Goal: Transaction & Acquisition: Book appointment/travel/reservation

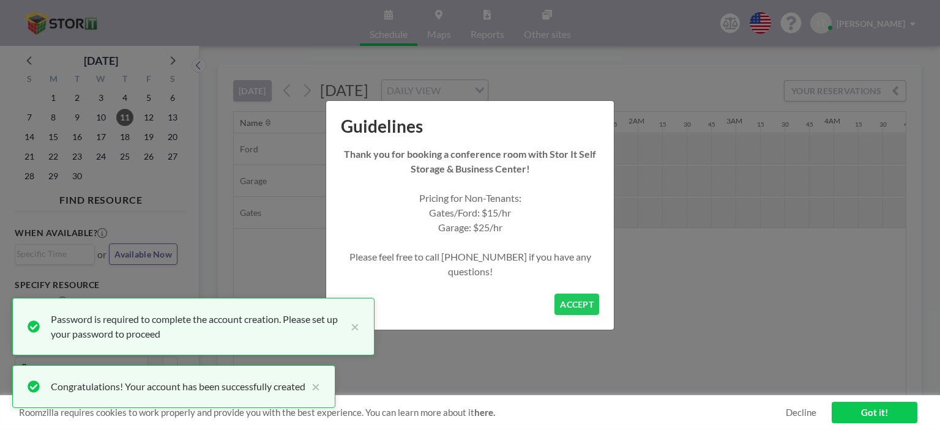
scroll to position [0, 1248]
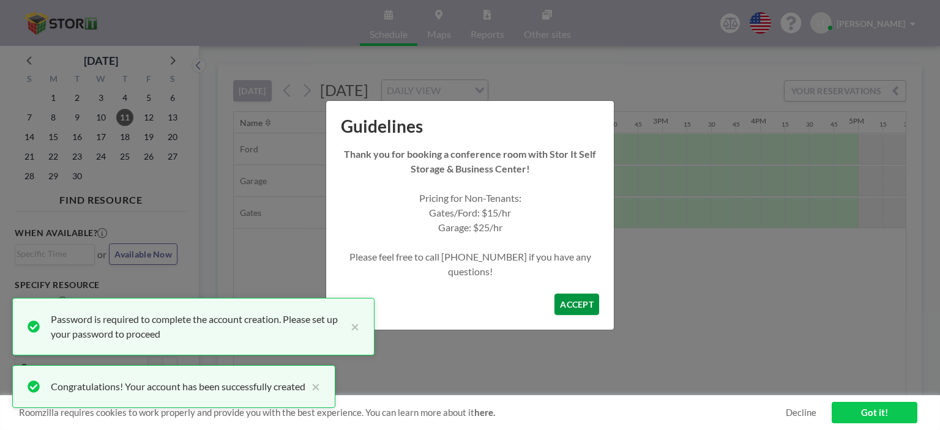
click at [577, 303] on button "ACCEPT" at bounding box center [576, 304] width 45 height 21
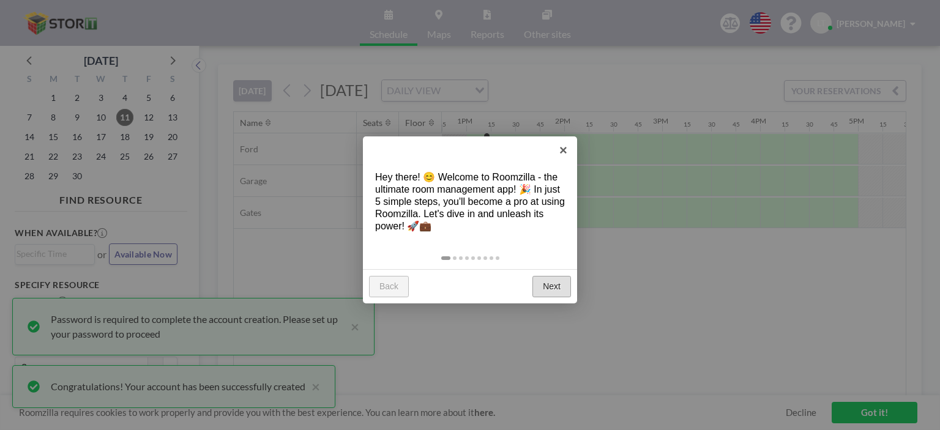
click at [551, 284] on link "Next" at bounding box center [551, 287] width 39 height 22
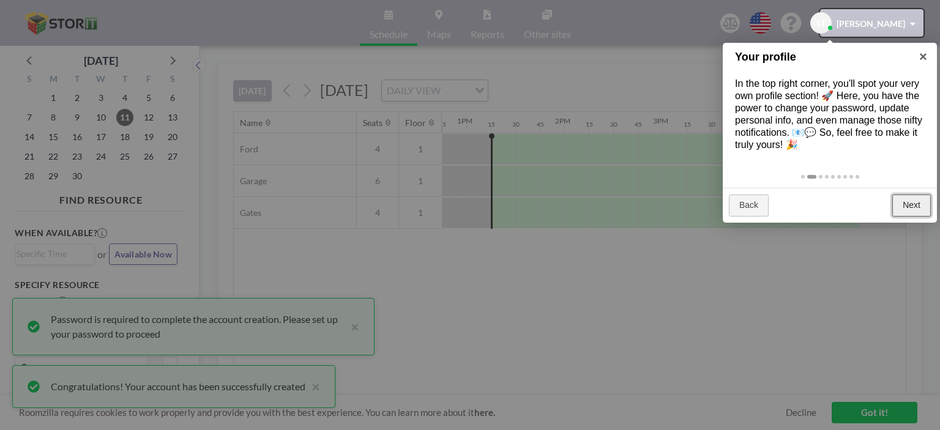
click at [903, 207] on link "Next" at bounding box center [911, 206] width 39 height 22
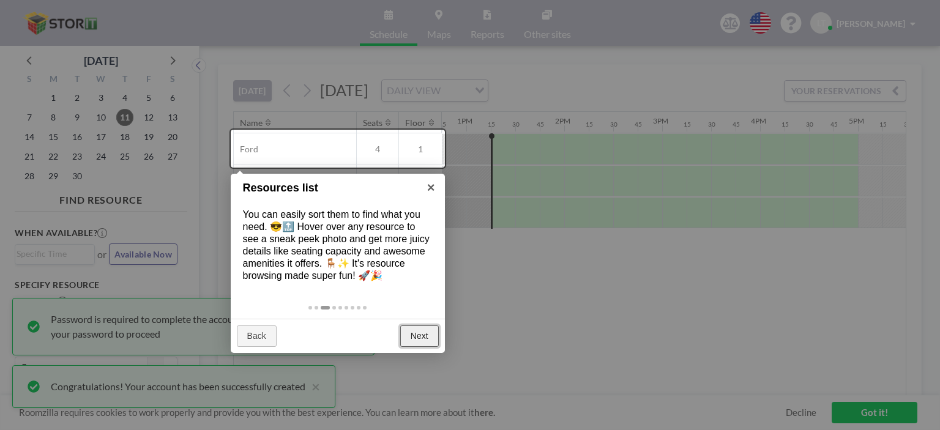
click at [413, 334] on link "Next" at bounding box center [419, 336] width 39 height 22
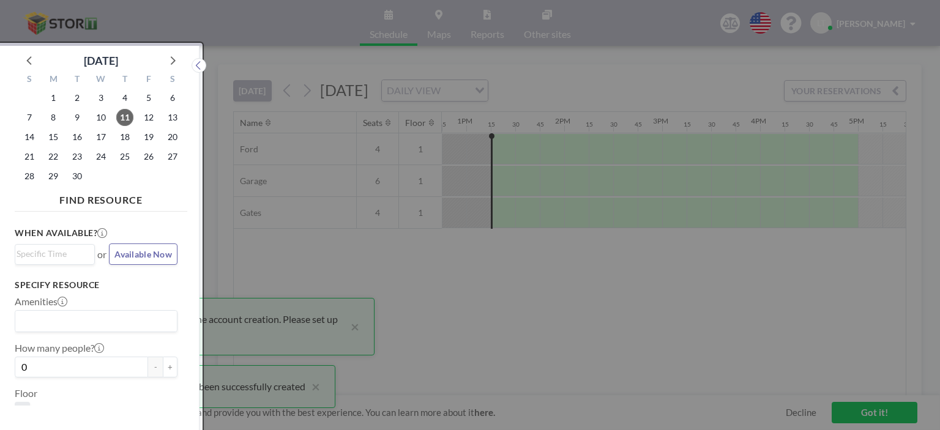
scroll to position [2, 0]
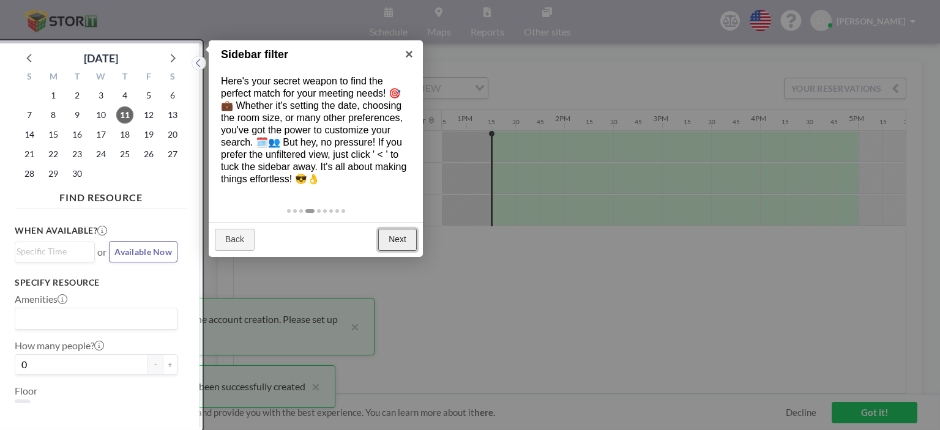
click at [395, 236] on link "Next" at bounding box center [397, 240] width 39 height 22
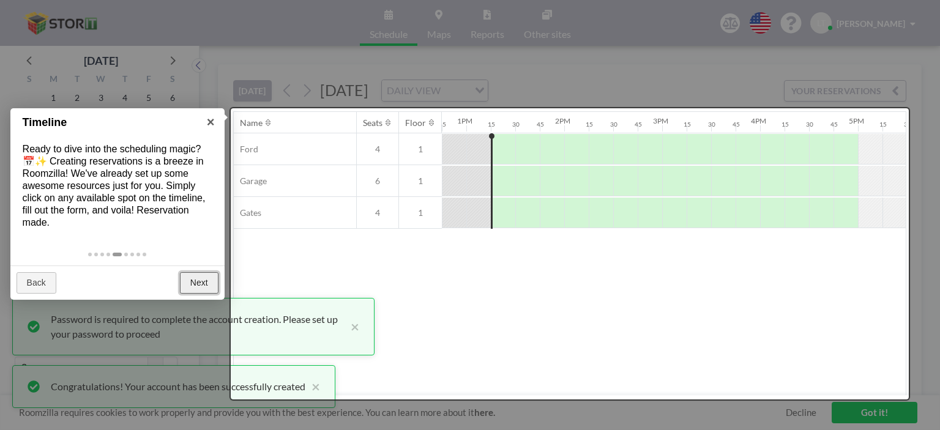
click at [200, 277] on link "Next" at bounding box center [199, 283] width 39 height 22
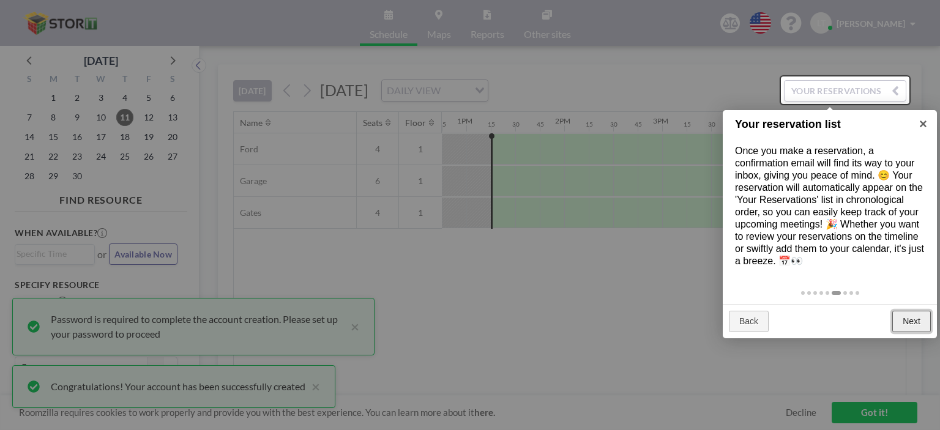
click at [914, 321] on link "Next" at bounding box center [911, 322] width 39 height 22
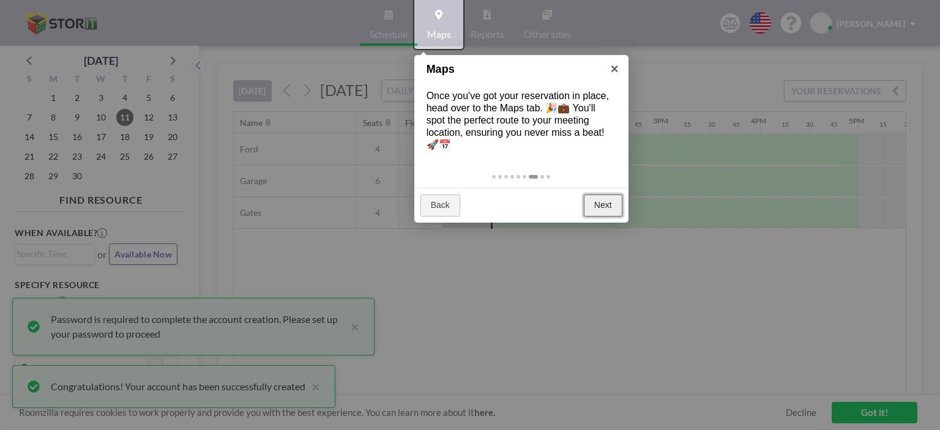
click at [603, 207] on link "Next" at bounding box center [603, 206] width 39 height 22
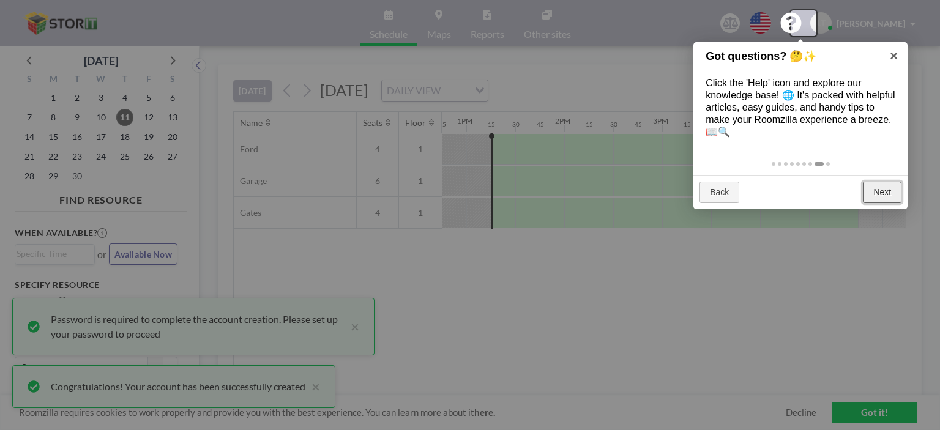
click at [877, 195] on link "Next" at bounding box center [881, 193] width 39 height 22
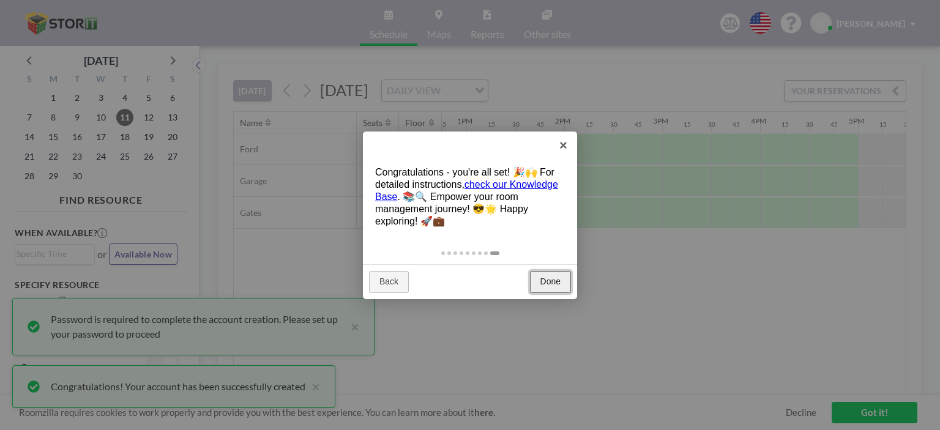
click at [545, 275] on link "Done" at bounding box center [550, 282] width 41 height 22
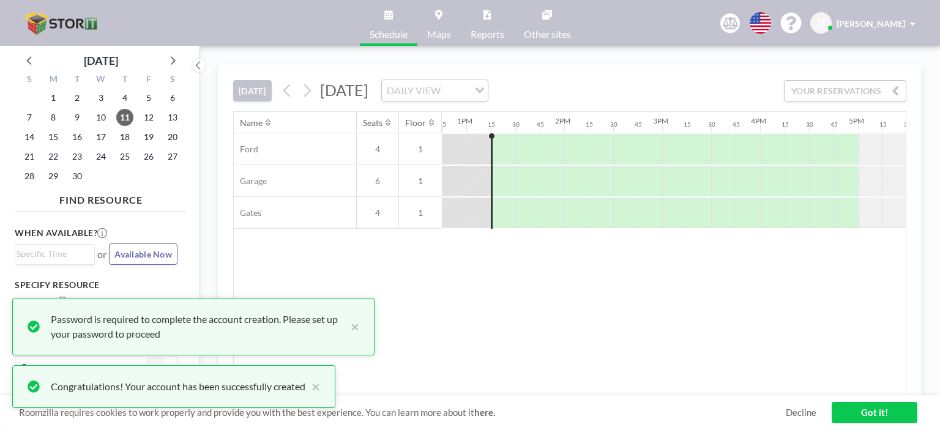
click at [873, 415] on link "Got it!" at bounding box center [874, 412] width 86 height 21
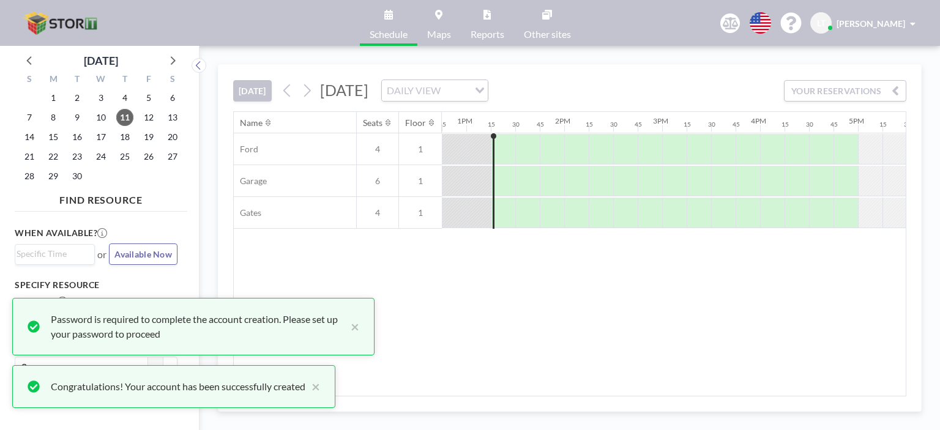
click at [387, 35] on span "Schedule" at bounding box center [388, 34] width 38 height 10
click at [311, 92] on icon at bounding box center [307, 90] width 7 height 13
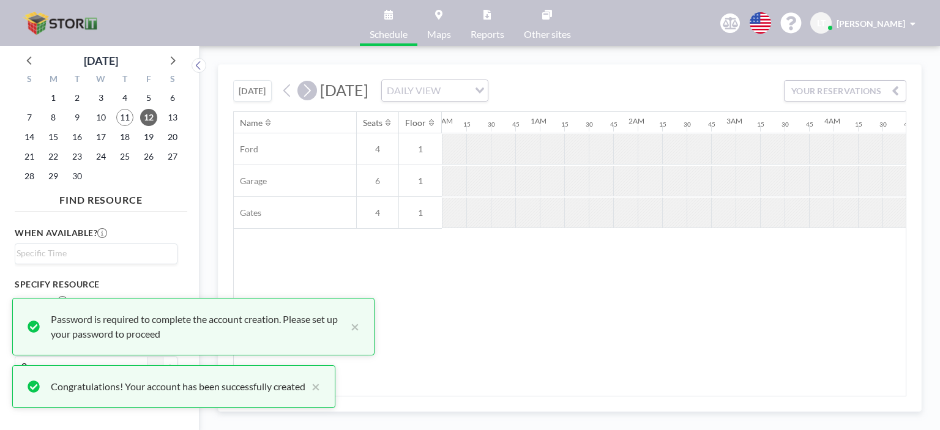
scroll to position [0, 783]
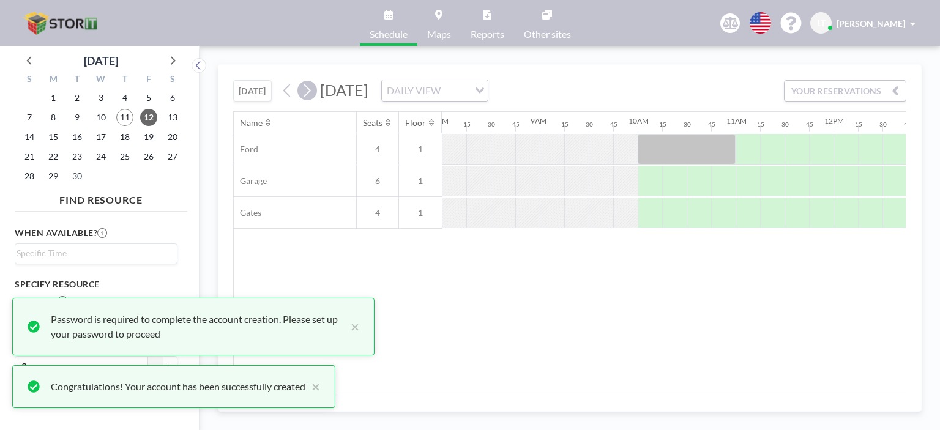
click at [311, 92] on icon at bounding box center [307, 90] width 7 height 13
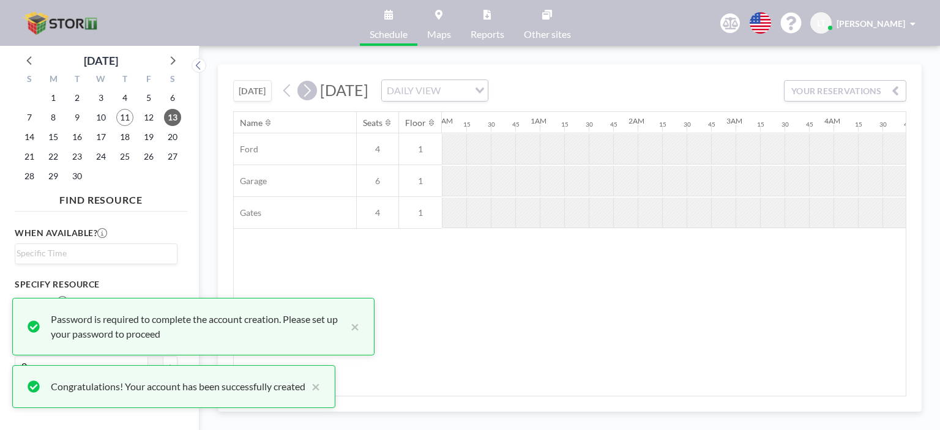
scroll to position [0, 758]
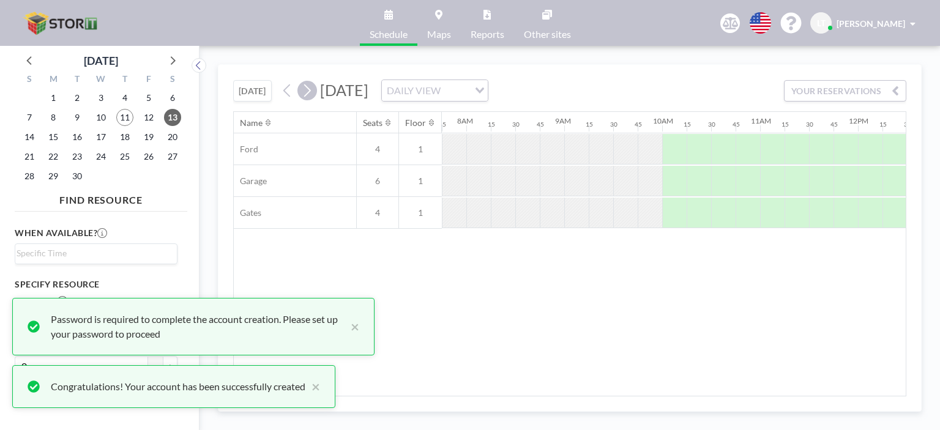
click at [311, 92] on icon at bounding box center [307, 90] width 7 height 13
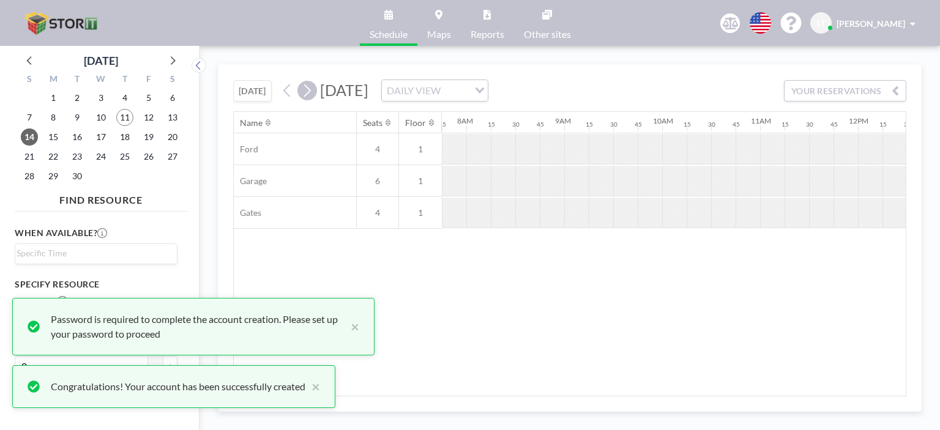
click at [311, 92] on icon at bounding box center [307, 90] width 7 height 13
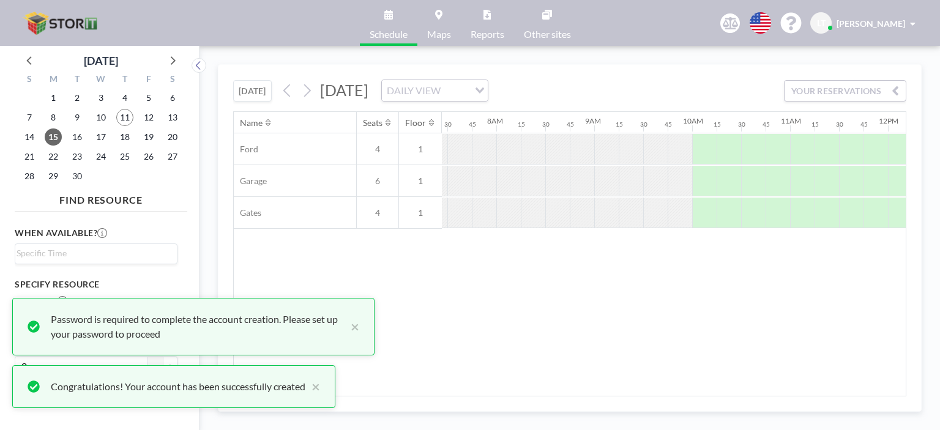
scroll to position [0, 729]
click at [462, 383] on div "Name Seats Floor 12AM 15 30 45 1AM 15 30 45 2AM 15 30 45 3AM 15 30 45 4AM 15 30…" at bounding box center [570, 254] width 672 height 284
click at [43, 256] on input "Search for option" at bounding box center [94, 254] width 154 height 15
click at [347, 329] on button "×" at bounding box center [351, 326] width 15 height 29
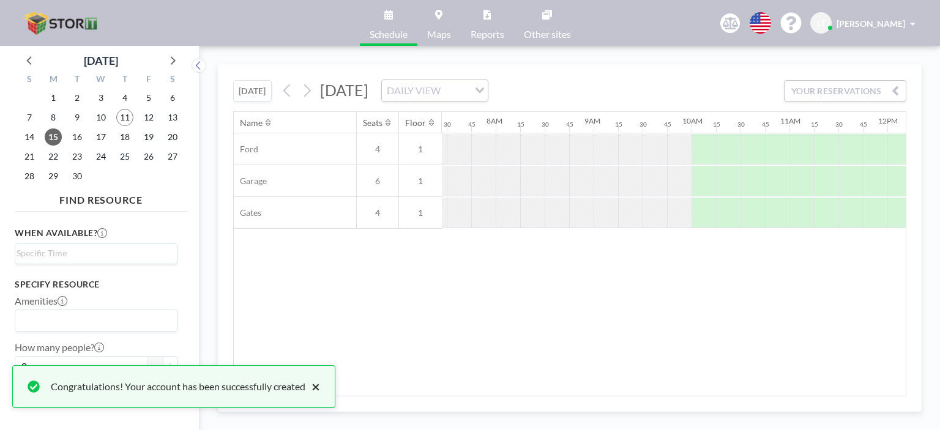
click at [320, 384] on button "×" at bounding box center [312, 386] width 15 height 15
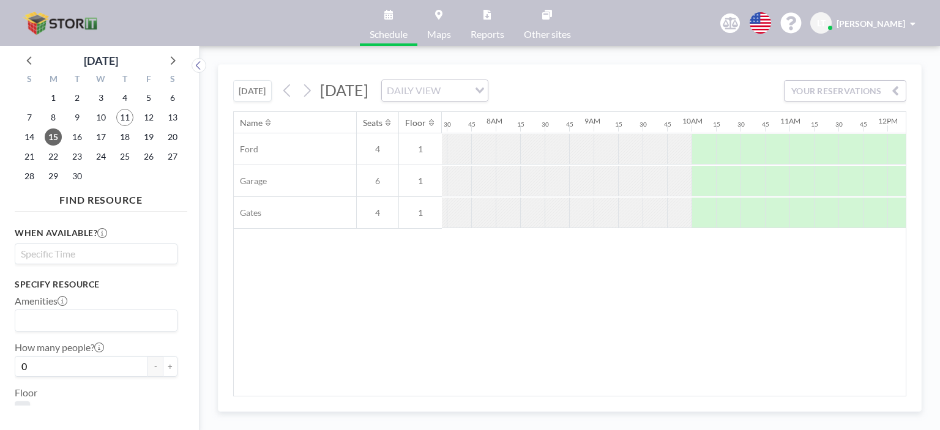
click at [48, 258] on input "Search for option" at bounding box center [94, 254] width 154 height 15
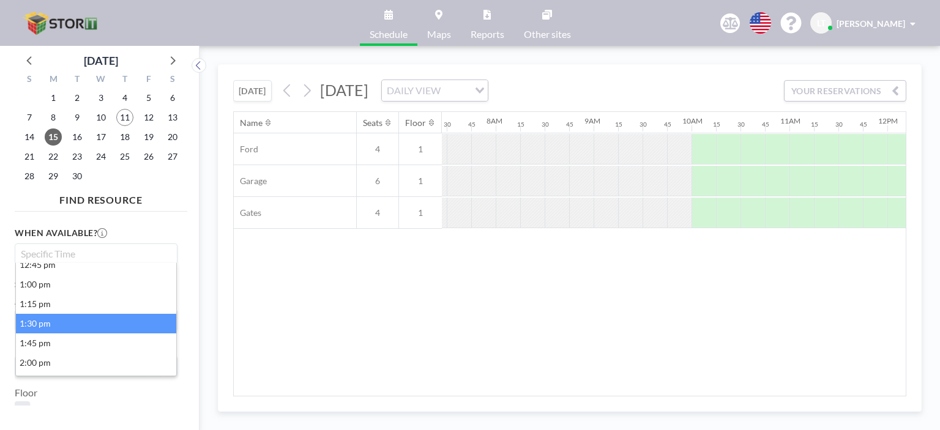
click at [33, 324] on li "1:30 pm" at bounding box center [96, 324] width 160 height 20
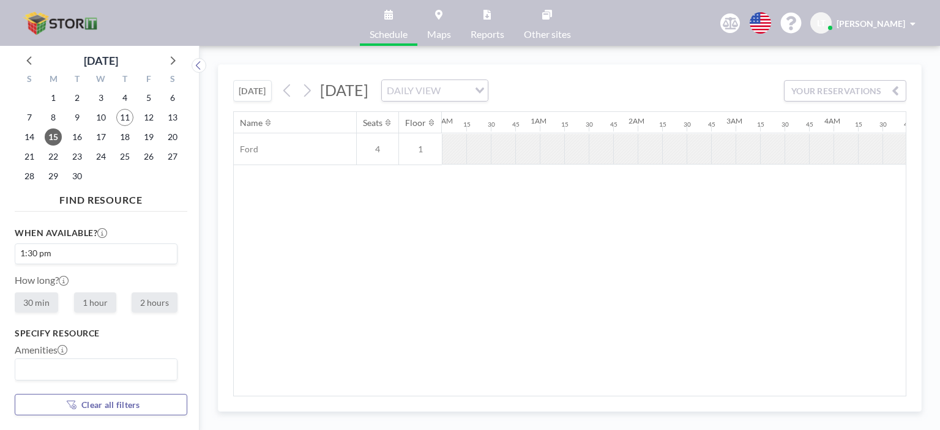
scroll to position [0, 1297]
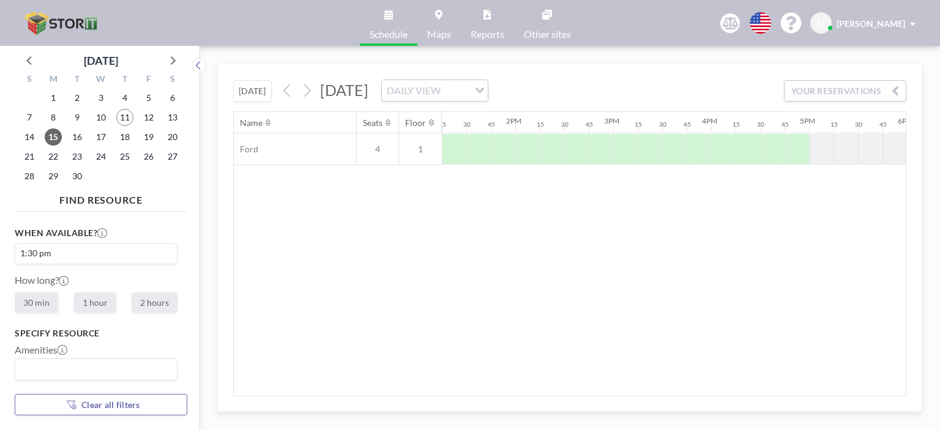
click at [99, 300] on label "1 hour" at bounding box center [95, 302] width 42 height 20
radio input "true"
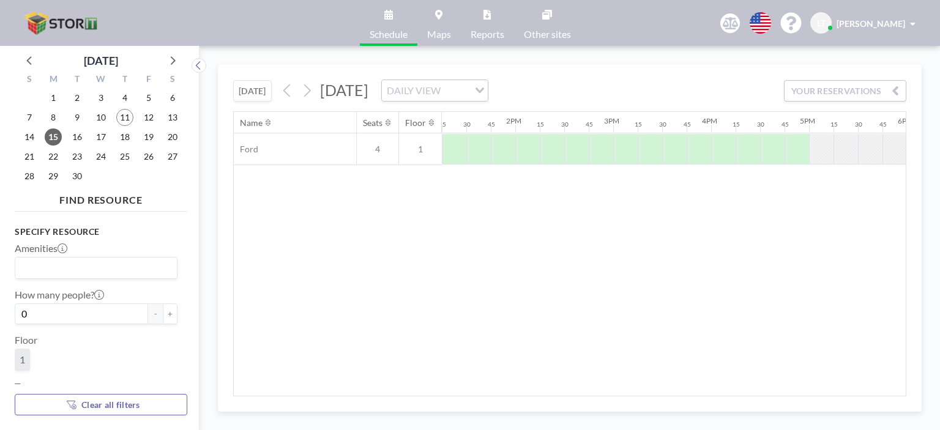
scroll to position [121, 0]
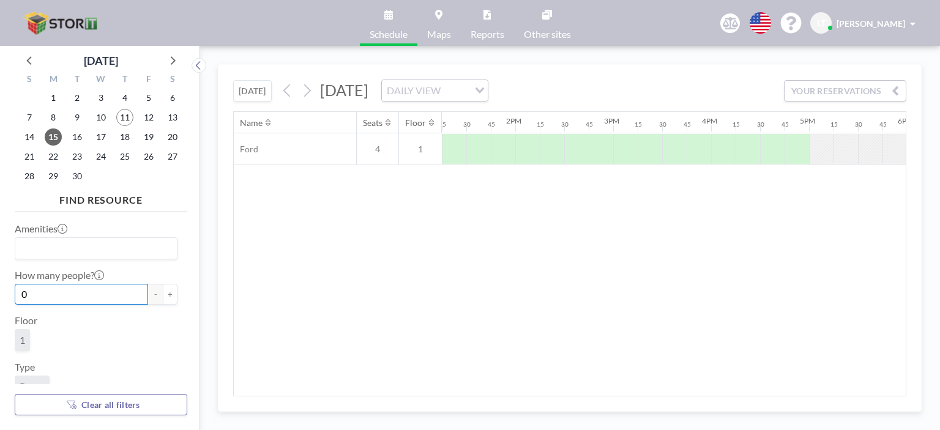
click at [37, 299] on input "0" at bounding box center [81, 294] width 133 height 21
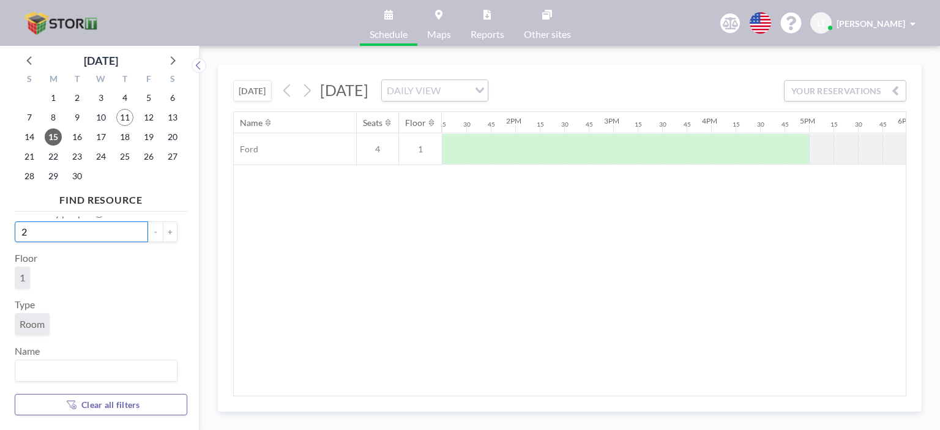
type input "2"
click at [26, 368] on input "Search for option" at bounding box center [94, 371] width 154 height 16
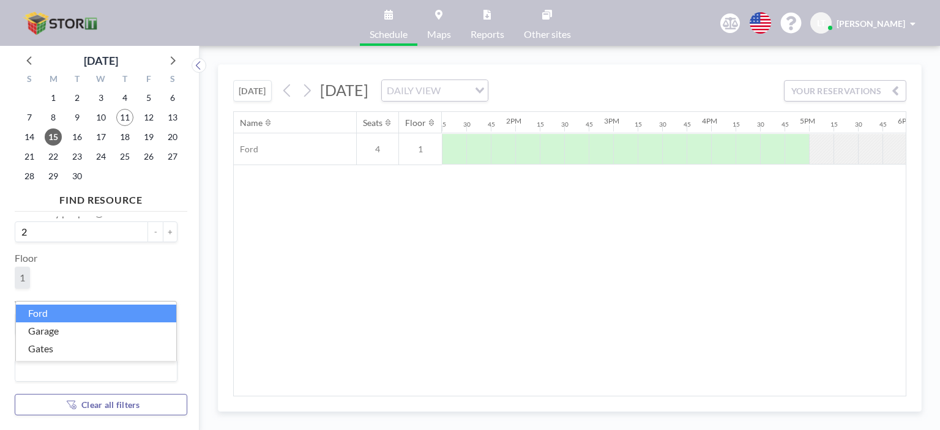
click at [43, 311] on li "Ford" at bounding box center [96, 314] width 160 height 18
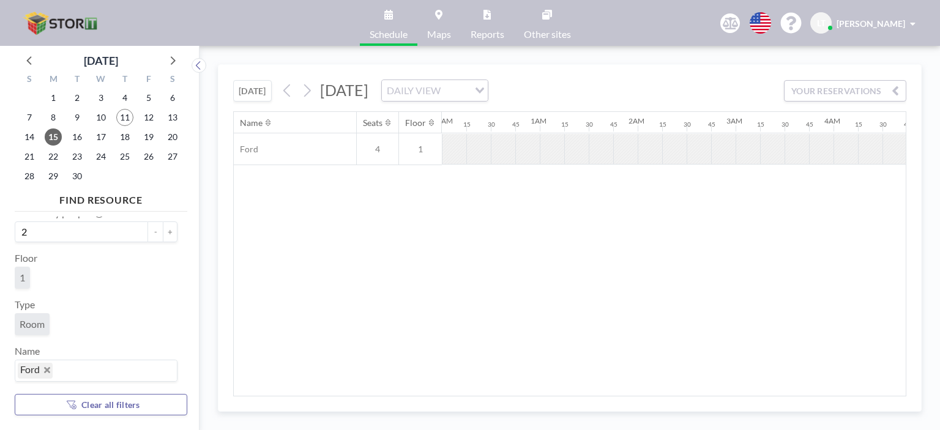
scroll to position [0, 1297]
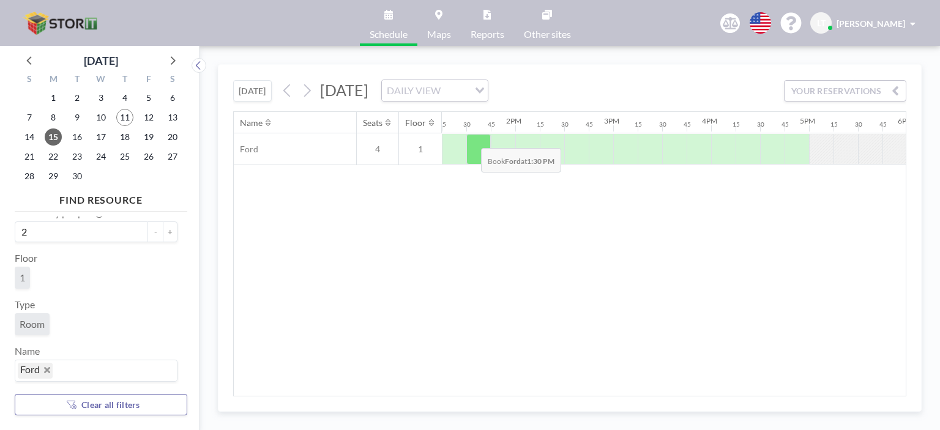
click at [471, 138] on div at bounding box center [478, 149] width 24 height 31
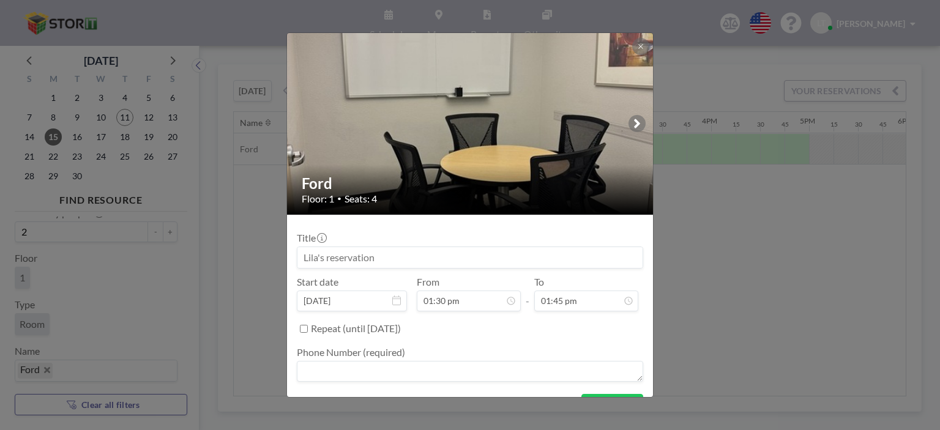
click at [471, 138] on img at bounding box center [470, 123] width 367 height 489
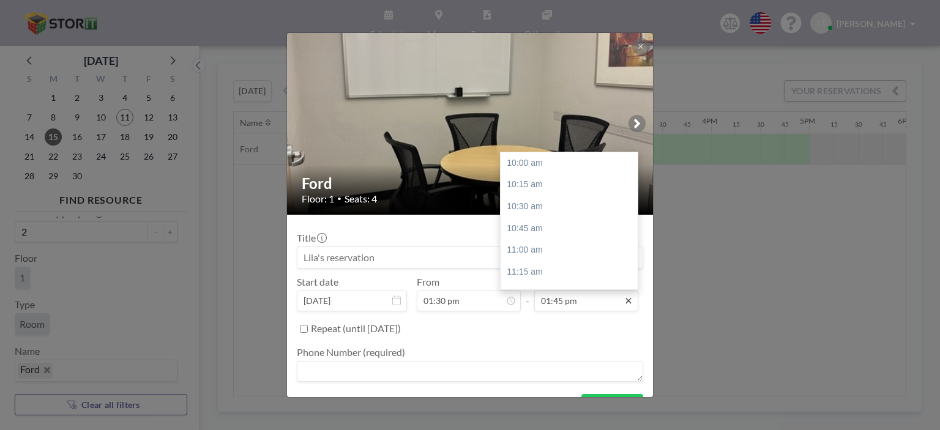
scroll to position [327, 0]
click at [541, 231] on div "02:30 pm" at bounding box center [568, 228] width 137 height 22
type input "02:30 pm"
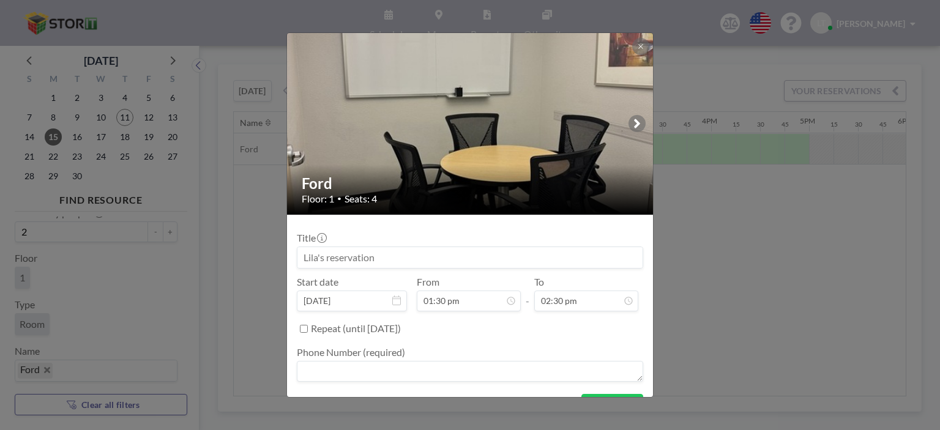
click at [306, 371] on textarea at bounding box center [470, 371] width 346 height 21
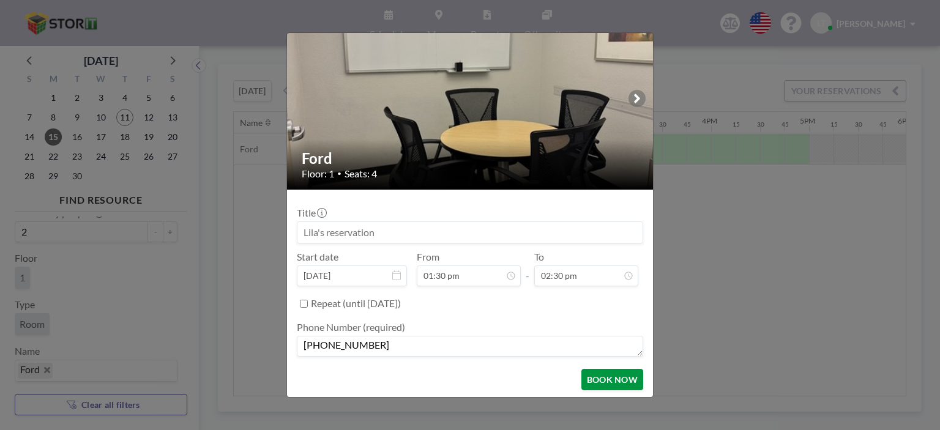
type textarea "[PHONE_NUMBER]"
click at [610, 373] on button "BOOK NOW" at bounding box center [612, 379] width 62 height 21
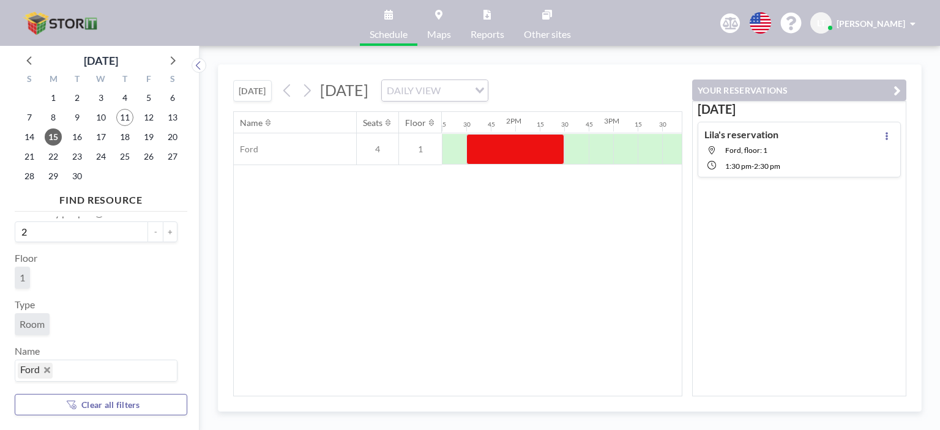
click at [483, 29] on span "Reports" at bounding box center [487, 34] width 34 height 10
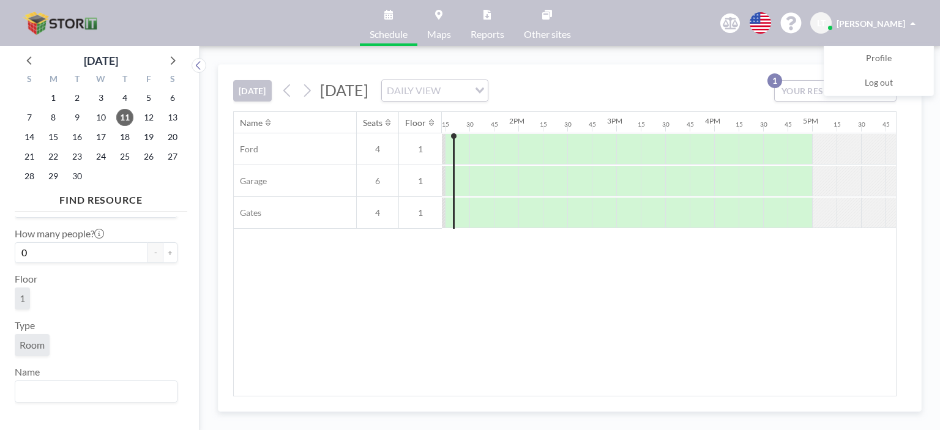
scroll to position [0, 1307]
click at [718, 71] on div "[DATE] [DATE] DAILY VIEW Loading... YOUR RESERVATIONS 1" at bounding box center [569, 88] width 673 height 46
